Goal: Subscribe to service/newsletter

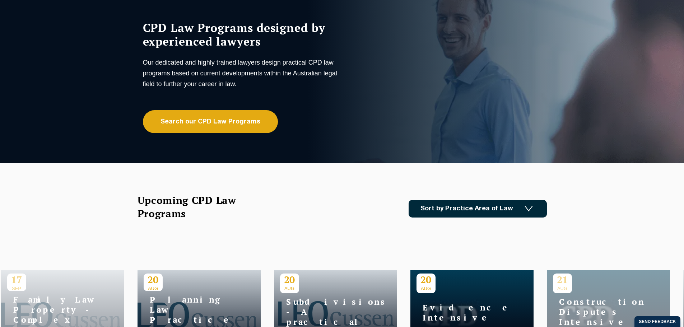
scroll to position [36, 0]
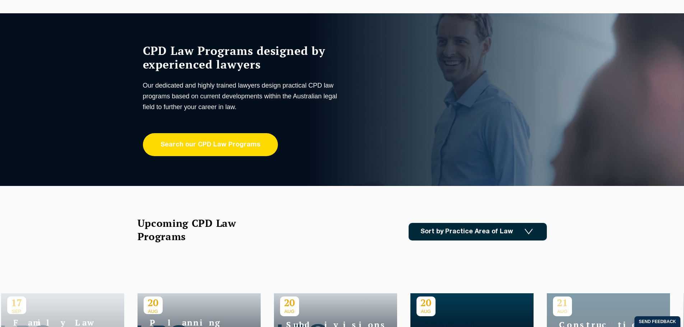
click at [212, 143] on link "Search our CPD Law Programs" at bounding box center [210, 144] width 135 height 23
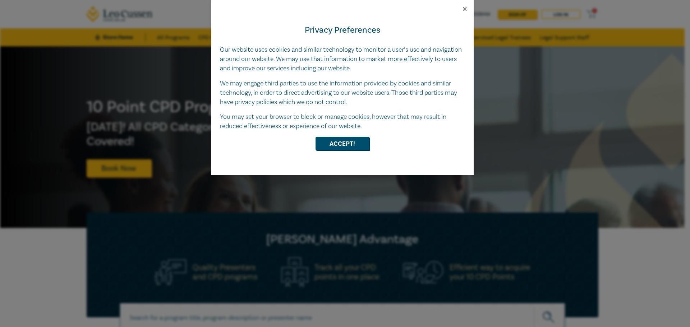
click at [463, 9] on button "Close" at bounding box center [464, 9] width 6 height 6
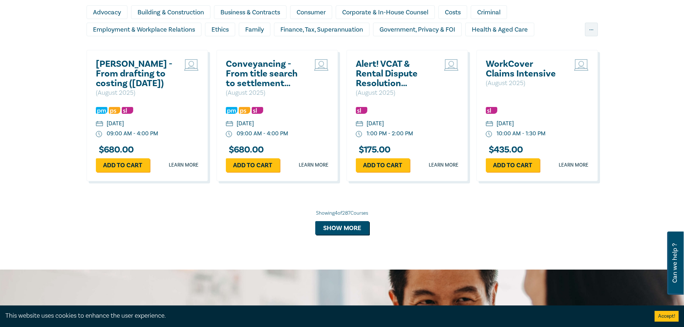
scroll to position [539, 0]
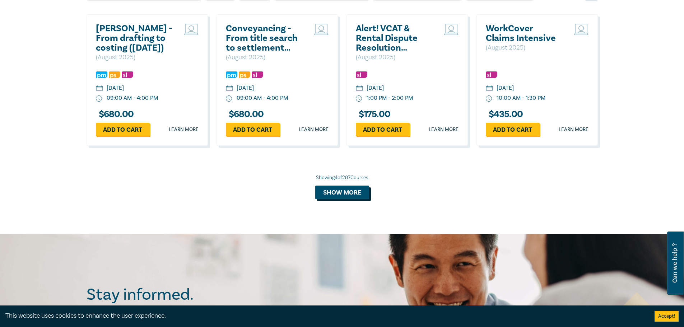
click at [337, 196] on button "Show more" at bounding box center [342, 193] width 54 height 14
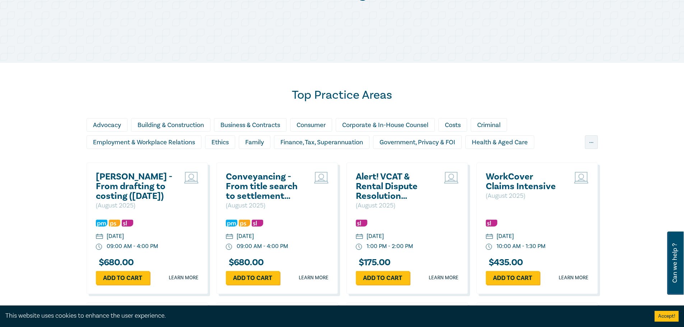
scroll to position [395, 0]
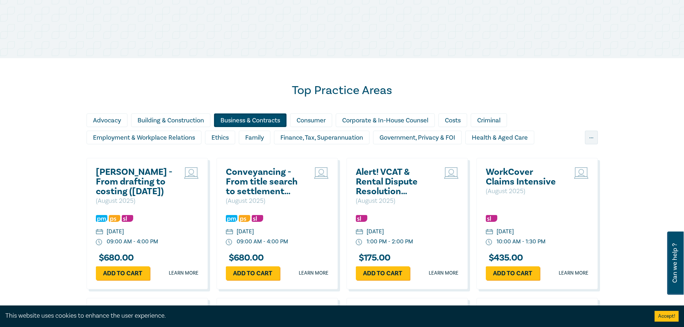
click at [256, 120] on div "Business & Contracts" at bounding box center [250, 120] width 73 height 14
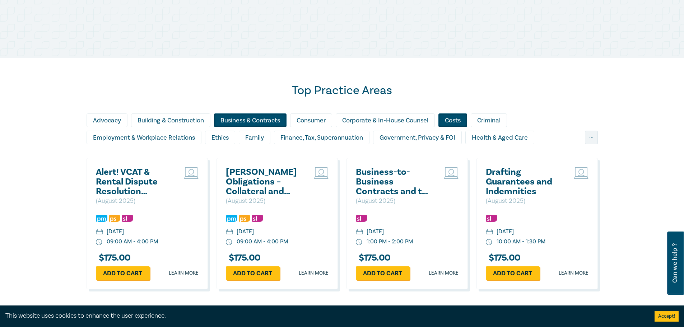
click at [458, 121] on div "Costs" at bounding box center [452, 120] width 29 height 14
click at [214, 136] on div "Ethics" at bounding box center [220, 138] width 30 height 14
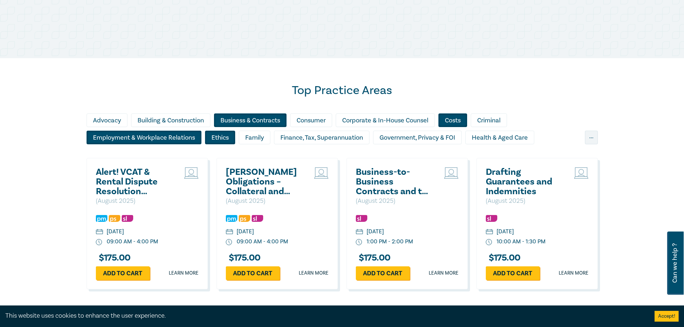
click at [166, 138] on div "Employment & Workplace Relations" at bounding box center [144, 138] width 115 height 14
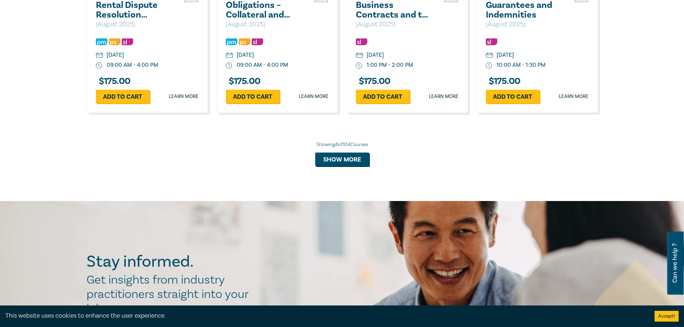
scroll to position [575, 0]
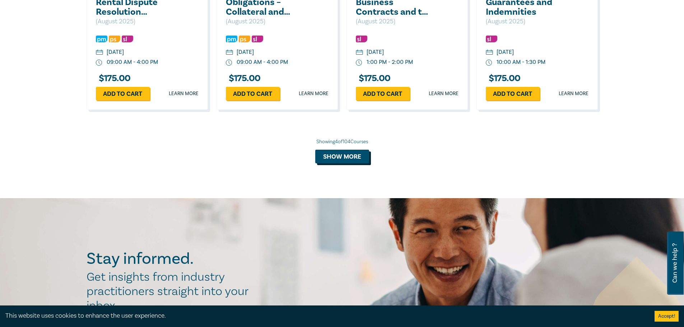
click at [330, 157] on button "Show more" at bounding box center [342, 157] width 54 height 14
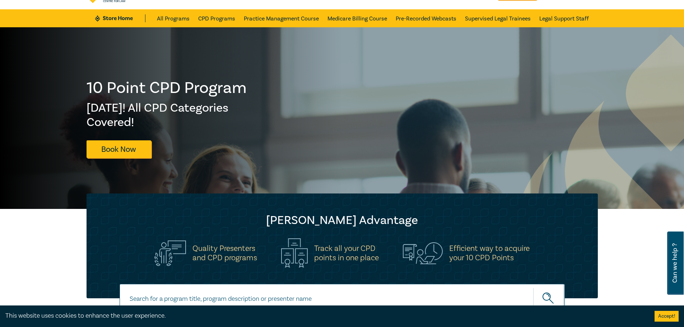
scroll to position [0, 0]
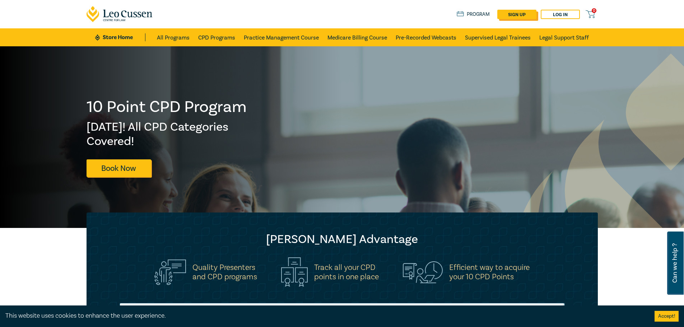
click at [520, 14] on link "sign up" at bounding box center [516, 14] width 39 height 9
select select "AU"
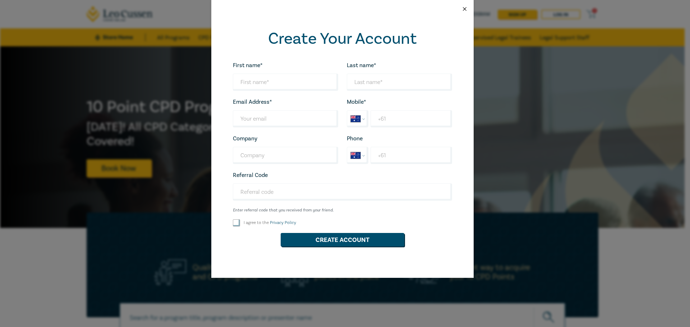
click at [467, 6] on button "Close" at bounding box center [464, 9] width 6 height 6
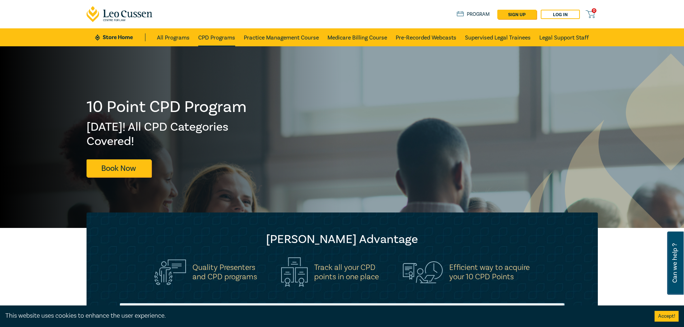
click at [219, 36] on link "CPD Programs" at bounding box center [216, 37] width 37 height 18
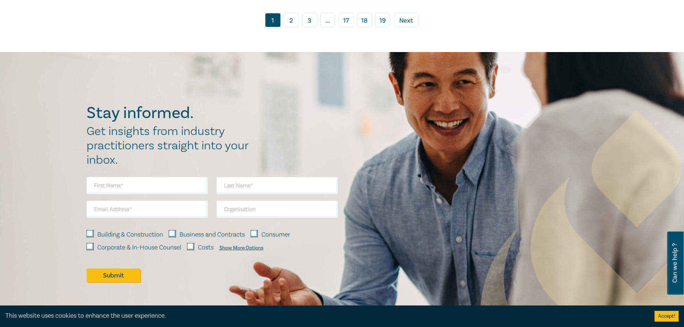
scroll to position [3484, 0]
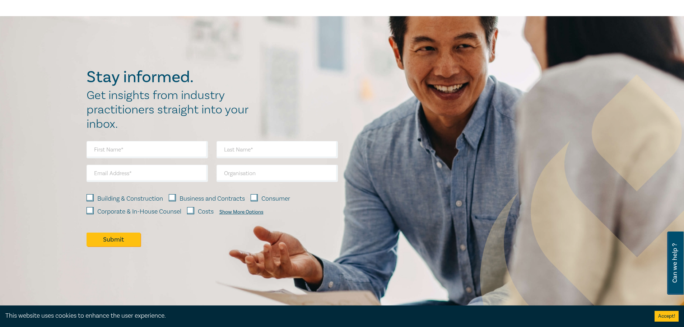
click at [665, 317] on button "Accept!" at bounding box center [667, 316] width 24 height 11
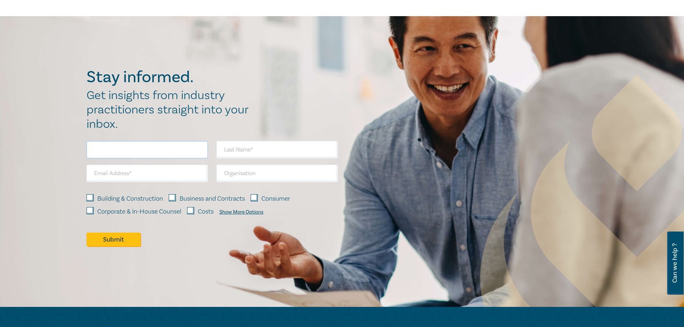
click at [108, 141] on input "text" at bounding box center [147, 149] width 121 height 17
type input "Rick"
type input "Valentino"
type input "info@valentino-tyson.com.au"
type input "Valentino Tyson & Associates"
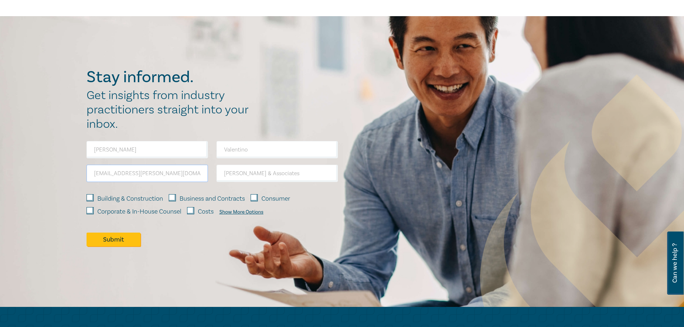
drag, startPoint x: 105, startPoint y: 164, endPoint x: 133, endPoint y: 170, distance: 29.2
click at [105, 165] on input "info@valentino-tyson.com.au" at bounding box center [147, 173] width 121 height 17
type input "RICK@valentino-tyson.com.au"
click at [117, 233] on button "Submit" at bounding box center [114, 240] width 54 height 14
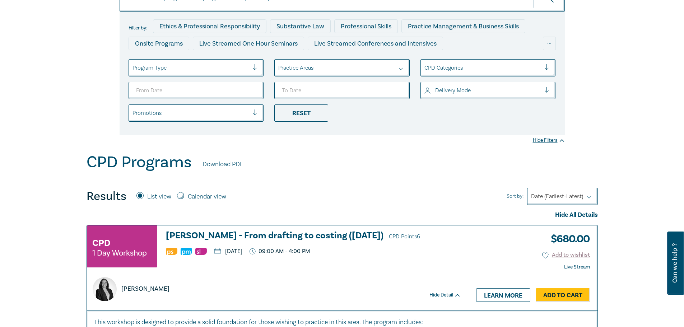
scroll to position [0, 0]
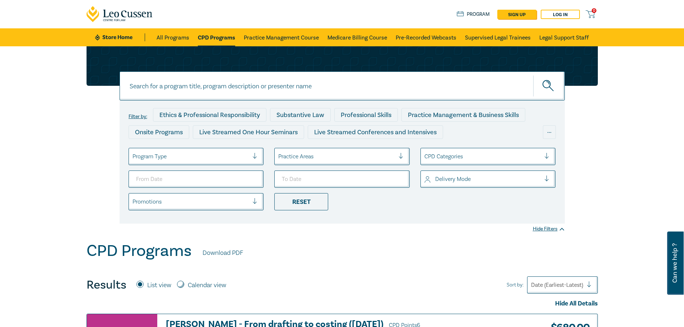
click at [113, 33] on ul "Store Home All Programs CPD Programs Practice Management Course Medicare Billin…" at bounding box center [342, 37] width 494 height 18
click at [113, 35] on link "Store Home" at bounding box center [120, 37] width 50 height 8
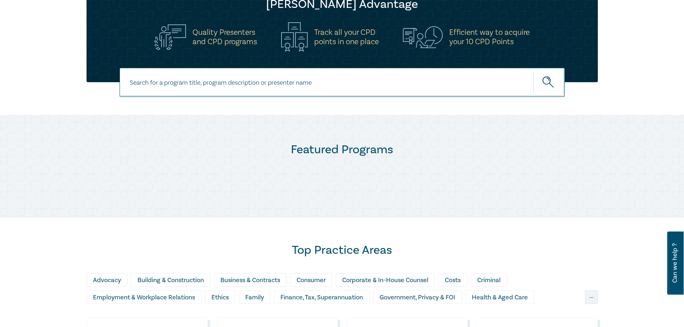
scroll to position [215, 0]
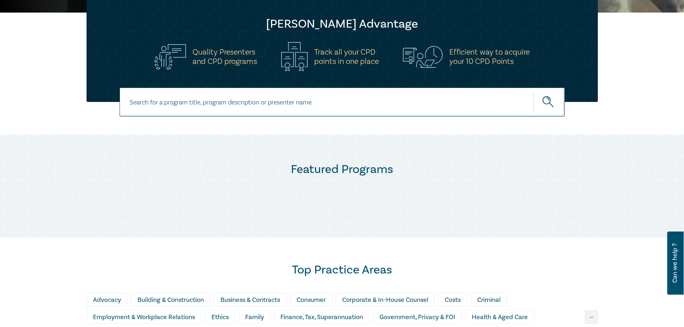
click at [468, 54] on h5 "Efficient way to acquire your 10 CPD Points" at bounding box center [489, 56] width 80 height 19
click at [466, 60] on h5 "Efficient way to acquire your 10 CPD Points" at bounding box center [489, 56] width 80 height 19
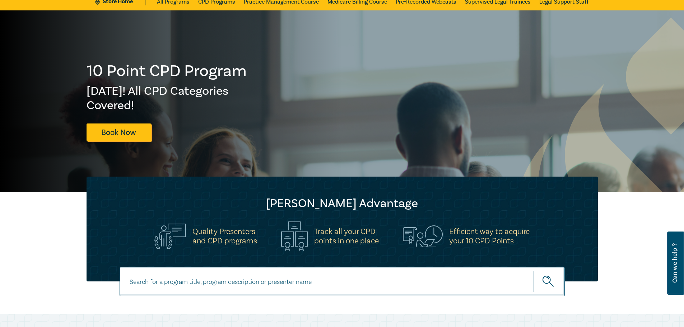
scroll to position [0, 0]
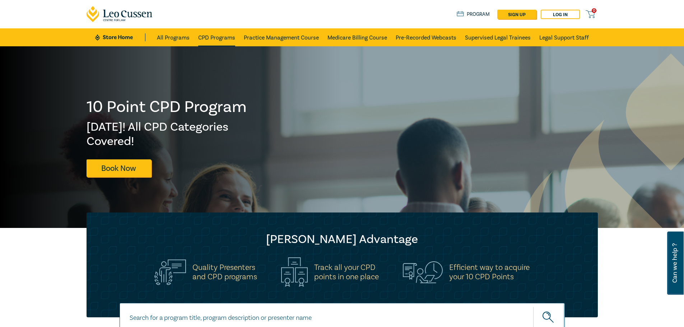
click at [216, 36] on link "CPD Programs" at bounding box center [216, 37] width 37 height 18
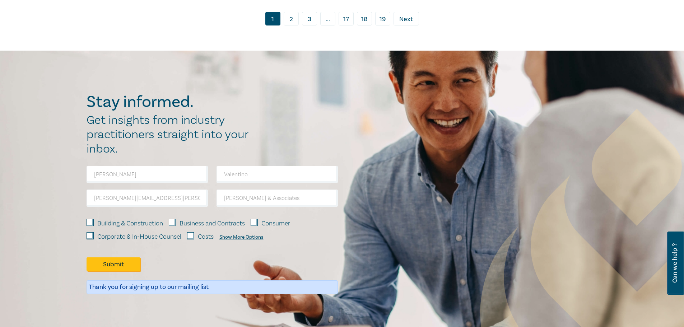
scroll to position [3657, 0]
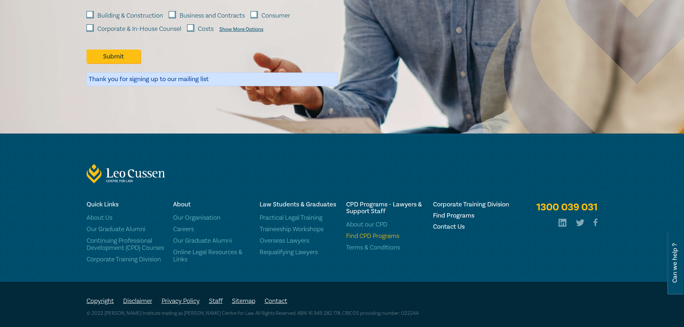
click at [368, 233] on link "Find CPD Programs" at bounding box center [385, 236] width 78 height 7
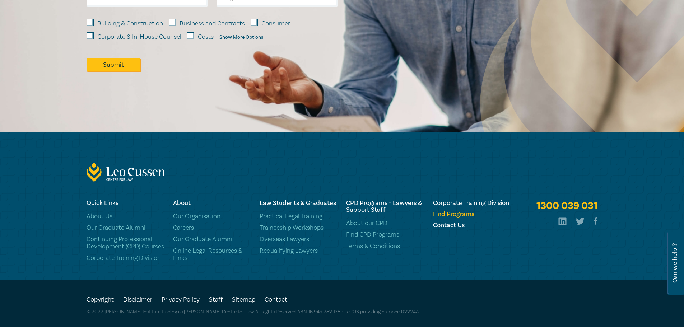
click at [454, 211] on h6 "Find Programs" at bounding box center [472, 214] width 78 height 7
click at [438, 222] on h6 "Contact Us" at bounding box center [472, 225] width 78 height 7
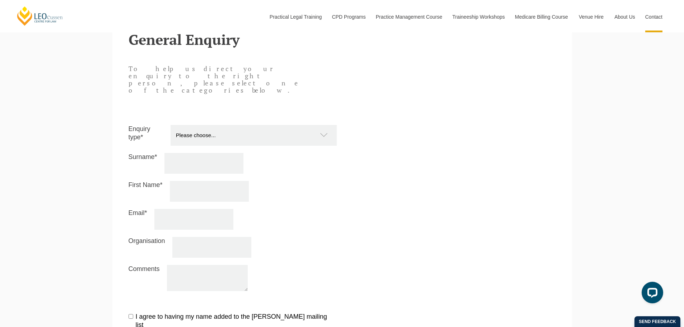
scroll to position [646, 0]
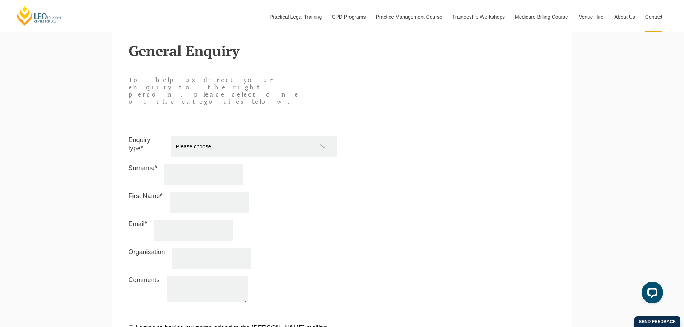
click at [329, 136] on select "Please choose... Practical Training Course (Onsite and Online) Supervised Legal…" at bounding box center [257, 146] width 173 height 21
click at [171, 136] on select "Please choose... Practical Training Course (Onsite and Online) Supervised Legal…" at bounding box center [257, 146] width 173 height 21
click at [325, 136] on select "Please choose... Practical Training Course (Onsite and Online) Supervised Legal…" at bounding box center [257, 146] width 173 height 21
select select "CPD for_Lawyers and Support Staff"
click at [171, 136] on select "Please choose... Practical Training Course (Onsite and Online) Supervised Legal…" at bounding box center [257, 146] width 173 height 21
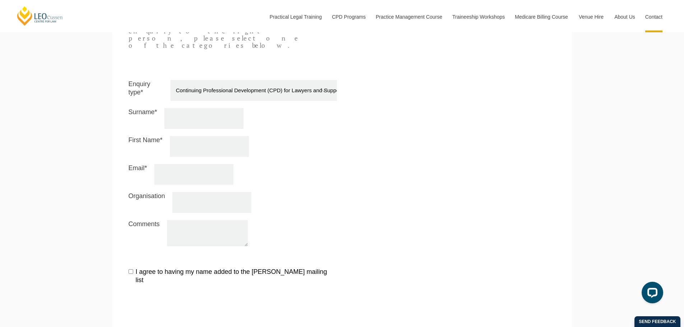
scroll to position [718, 0]
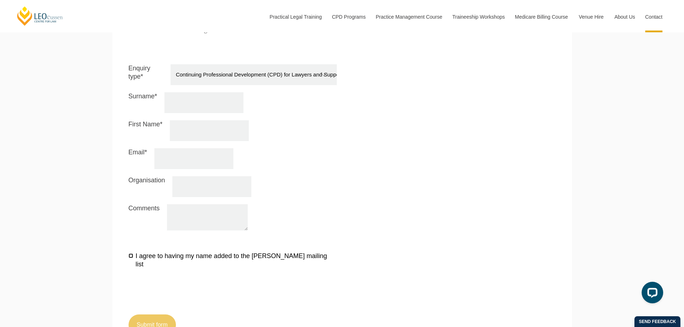
click at [130, 254] on input "I agree to having my name added to the Leo Cussen mailing list" at bounding box center [131, 256] width 5 height 5
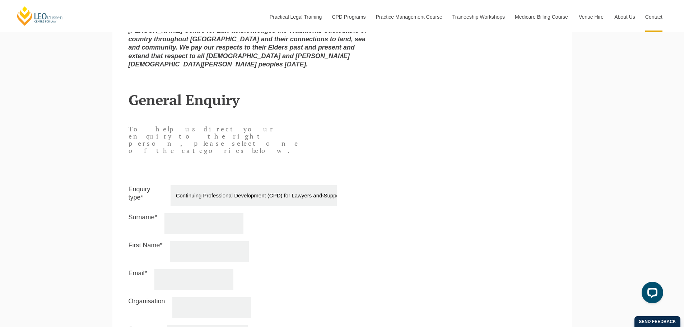
scroll to position [611, 0]
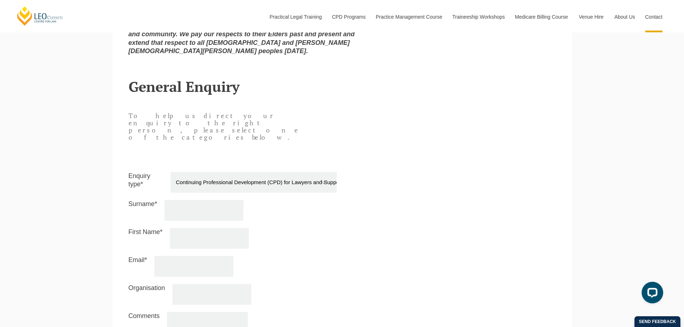
click at [322, 172] on select "Please choose... Practical Training Course (Onsite and Online) Supervised Legal…" at bounding box center [257, 182] width 173 height 21
click at [316, 172] on select "Please choose... Practical Training Course (Onsite and Online) Supervised Legal…" at bounding box center [257, 182] width 173 height 21
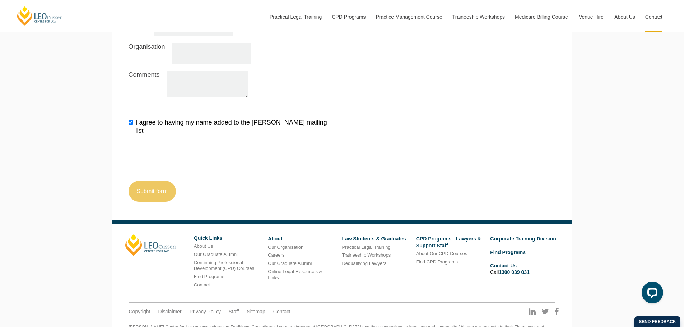
scroll to position [853, 0]
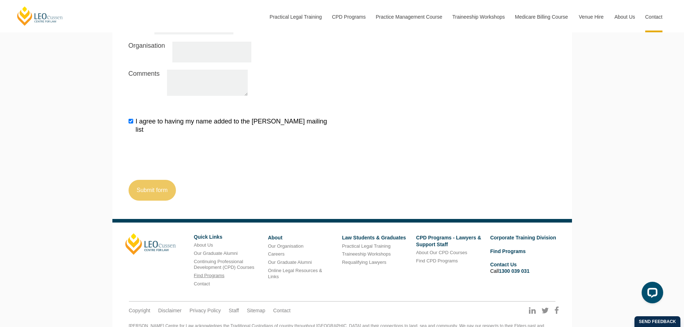
click at [210, 273] on link "Find Programs" at bounding box center [209, 275] width 31 height 5
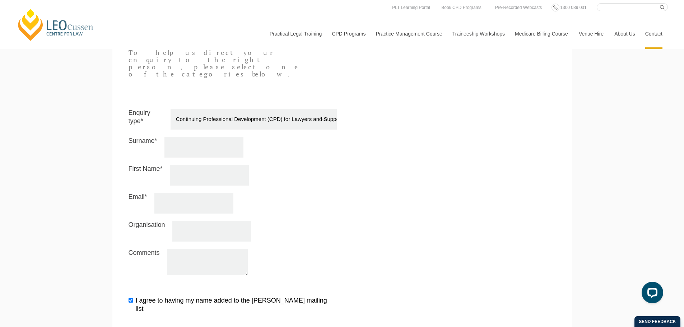
scroll to position [673, 0]
click at [132, 298] on input "I agree to having my name added to the Leo Cussen mailing list" at bounding box center [131, 300] width 5 height 5
checkbox input "false"
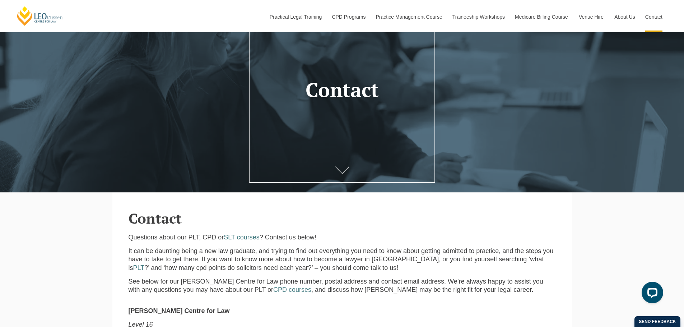
scroll to position [0, 0]
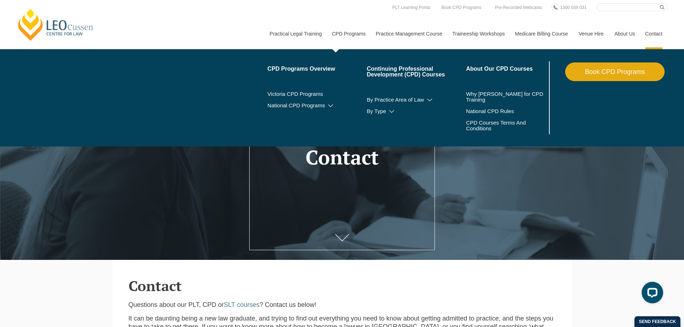
click at [343, 33] on link "CPD Programs" at bounding box center [348, 33] width 44 height 31
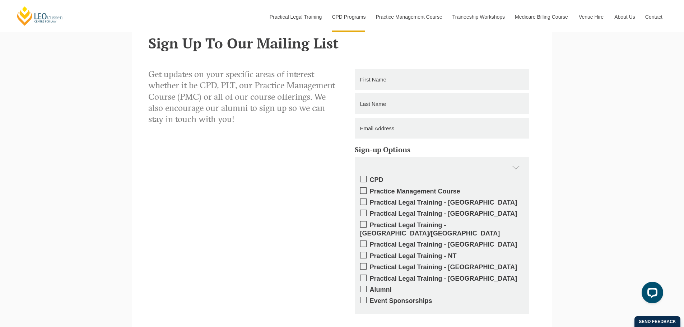
scroll to position [1652, 0]
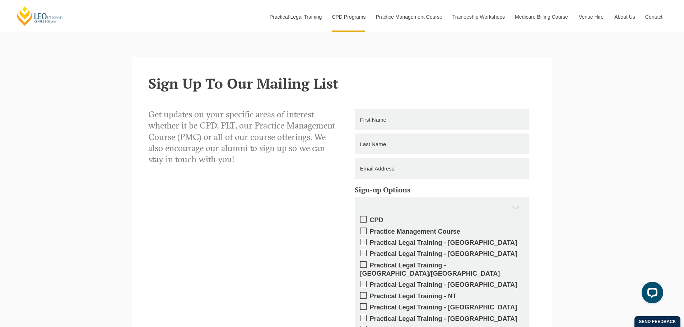
click at [365, 216] on span at bounding box center [363, 219] width 6 height 6
click at [370, 218] on input "CPD" at bounding box center [370, 218] width 0 height 0
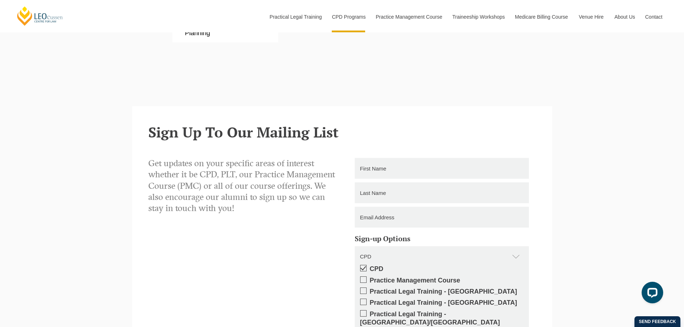
scroll to position [1616, 0]
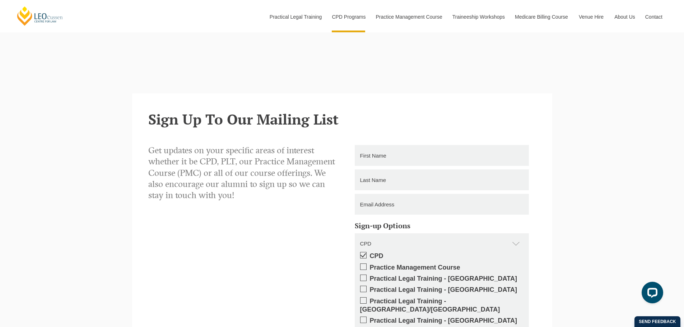
click at [379, 145] on input "text" at bounding box center [442, 155] width 174 height 21
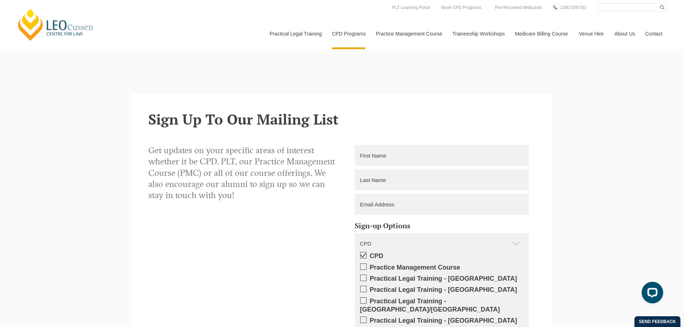
click at [373, 145] on input "text" at bounding box center [442, 155] width 174 height 21
type input "[PERSON_NAME]"
type input "Valentino"
drag, startPoint x: 368, startPoint y: 162, endPoint x: 381, endPoint y: 164, distance: 13.8
click at [368, 194] on input "[EMAIL_ADDRESS][PERSON_NAME][DOMAIN_NAME]" at bounding box center [442, 204] width 174 height 21
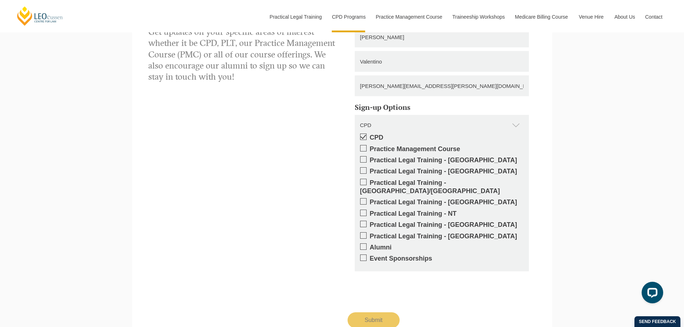
scroll to position [1760, 0]
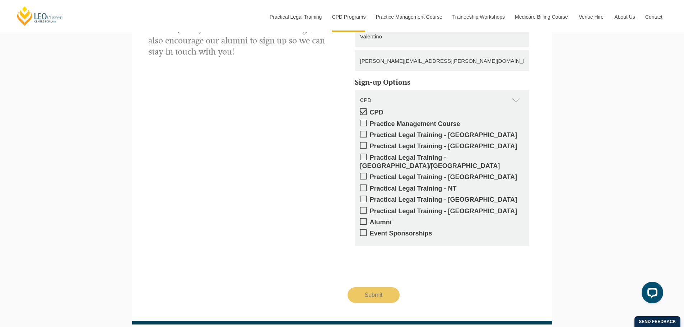
type input "[PERSON_NAME][EMAIL_ADDRESS][PERSON_NAME][DOMAIN_NAME]"
click at [374, 287] on input "Submit" at bounding box center [374, 295] width 52 height 16
type input "Submitting"
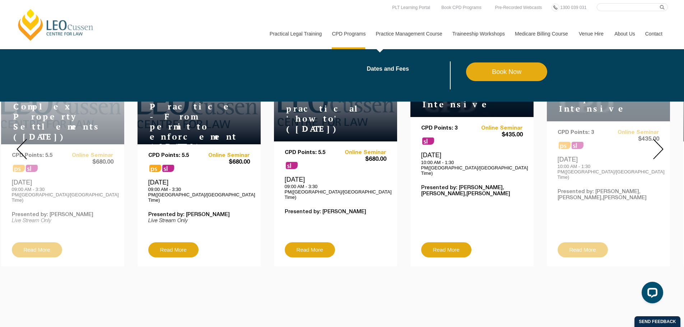
scroll to position [183, 0]
